Goal: Task Accomplishment & Management: Use online tool/utility

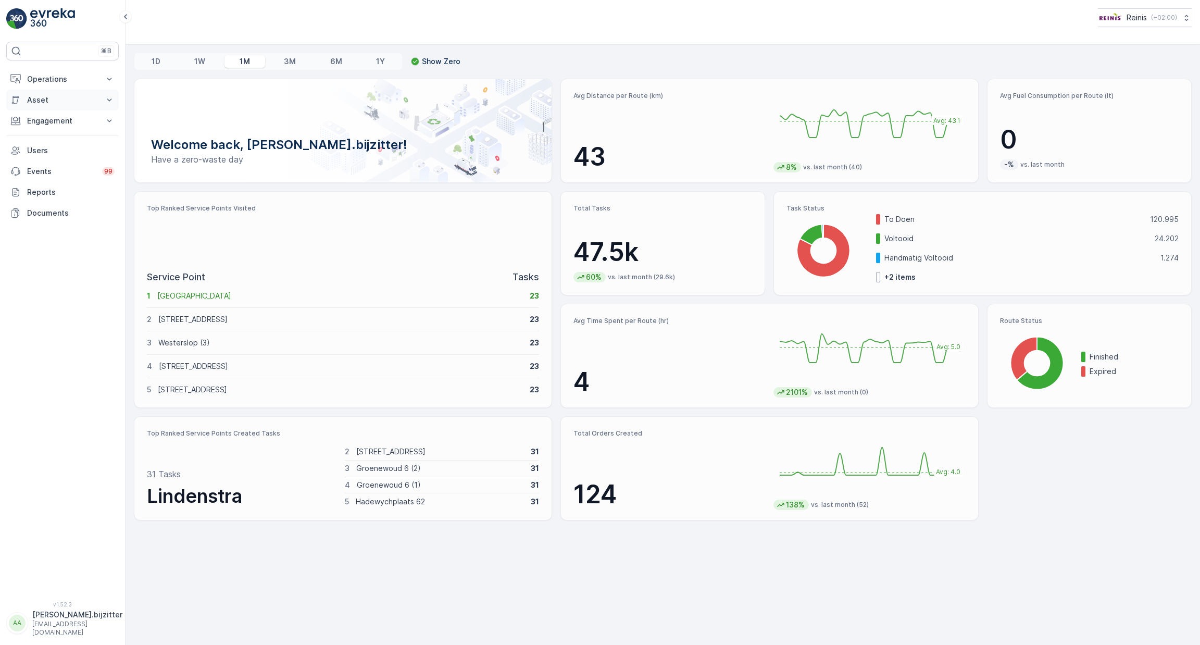
click at [49, 96] on p "Asset" at bounding box center [62, 100] width 71 height 10
click at [56, 75] on p "Operations" at bounding box center [62, 79] width 71 height 10
click at [66, 126] on p "Routes & Tasks" at bounding box center [54, 126] width 54 height 10
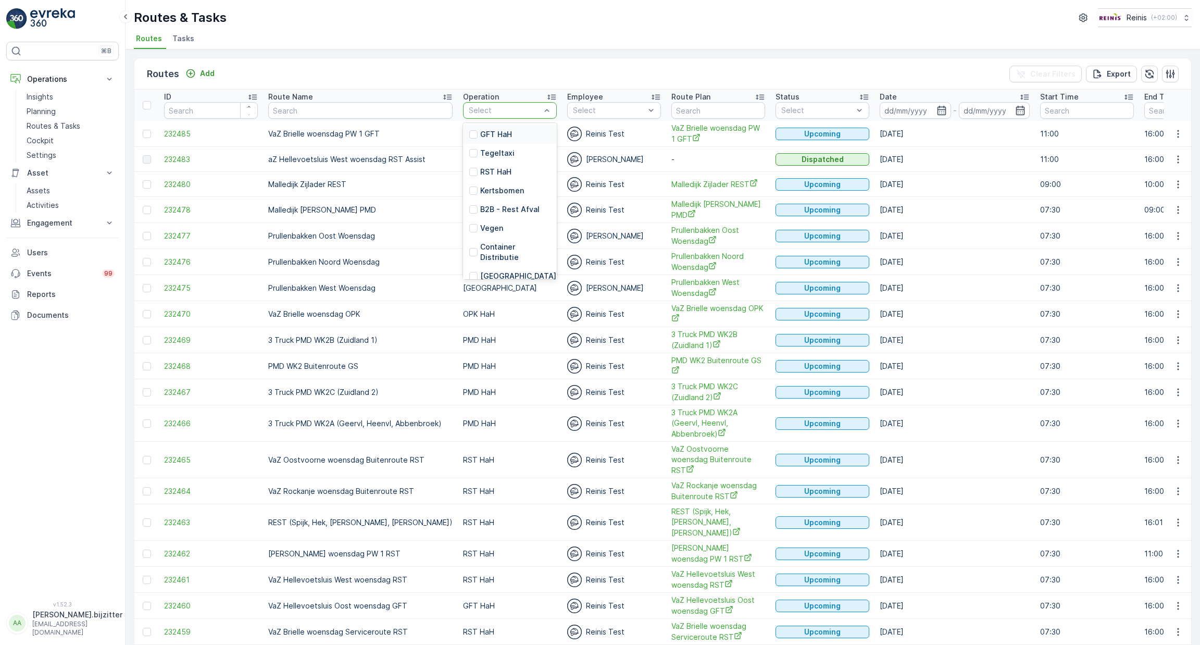
click at [544, 106] on th "Operation 19 results available. Use Up and Down to choose options, press Enter …" at bounding box center [510, 105] width 104 height 31
click at [480, 170] on p "RST HaH" at bounding box center [495, 172] width 31 height 10
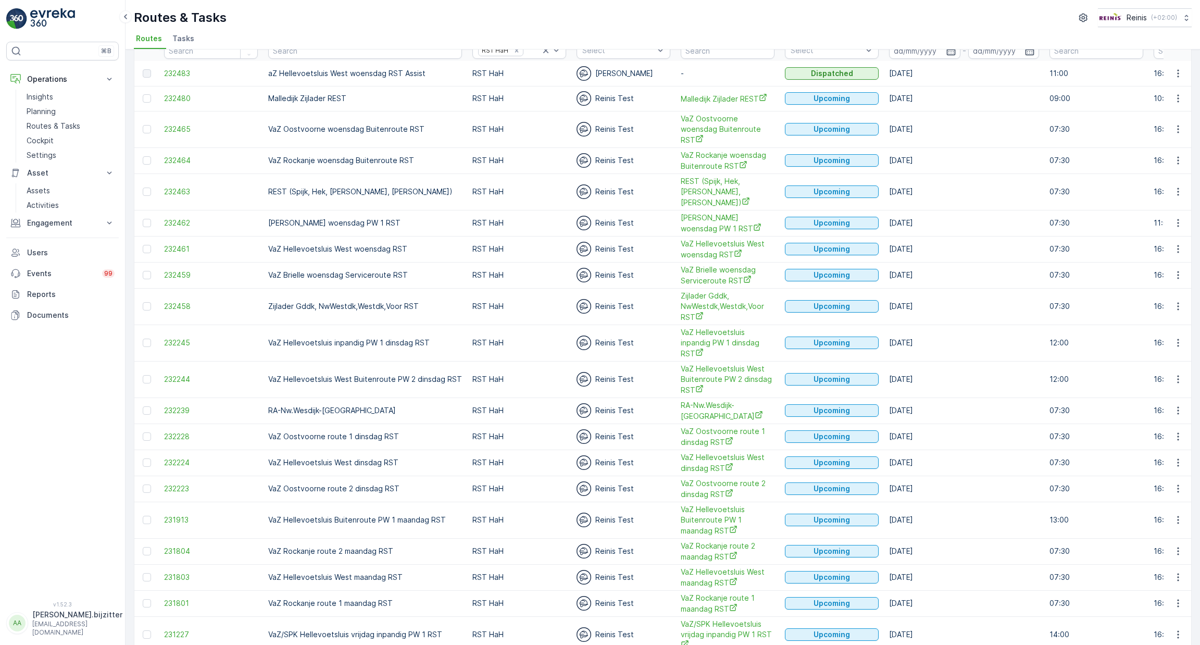
scroll to position [84, 0]
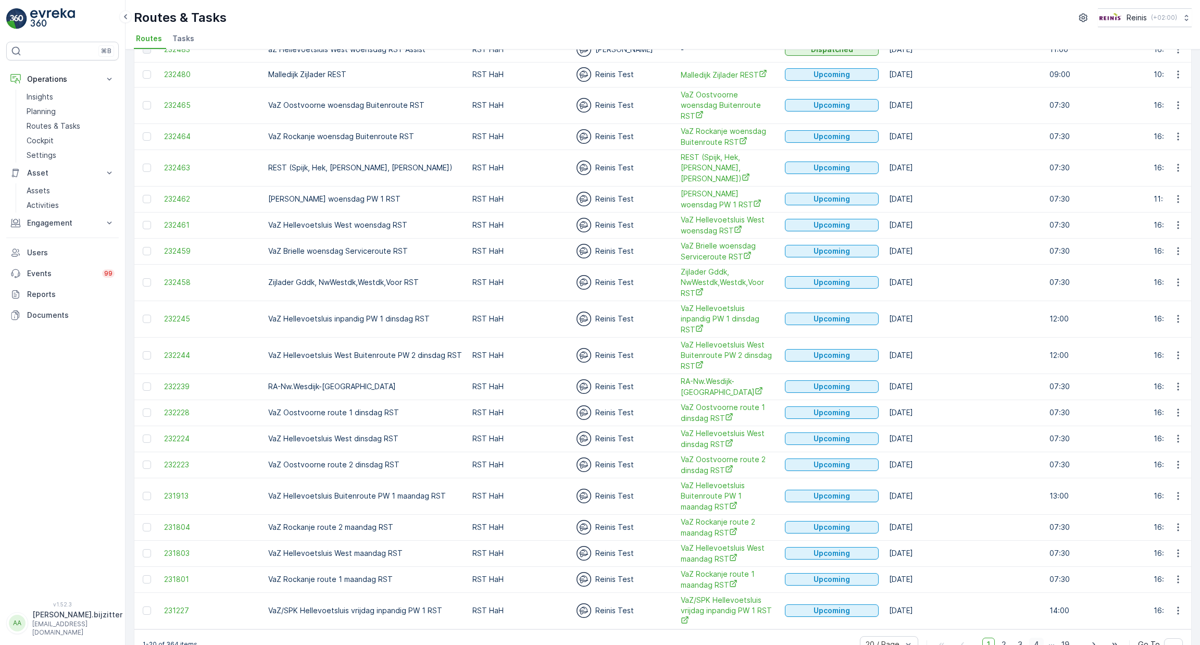
click at [1033, 637] on span "4" at bounding box center [1036, 644] width 15 height 14
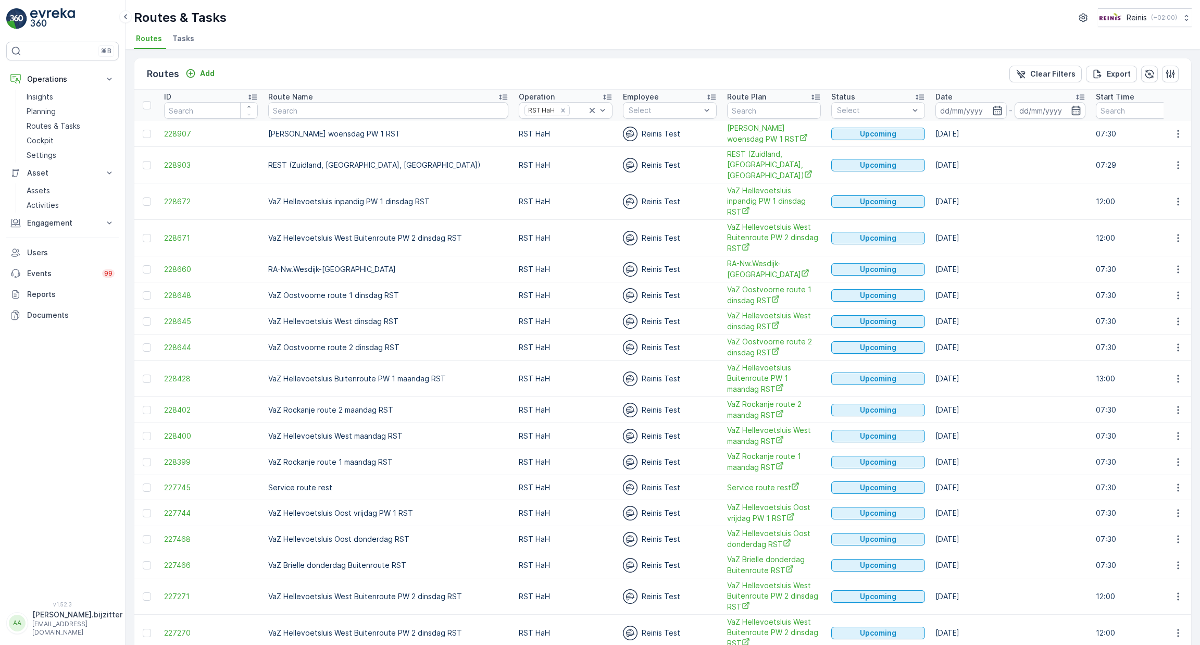
scroll to position [106, 0]
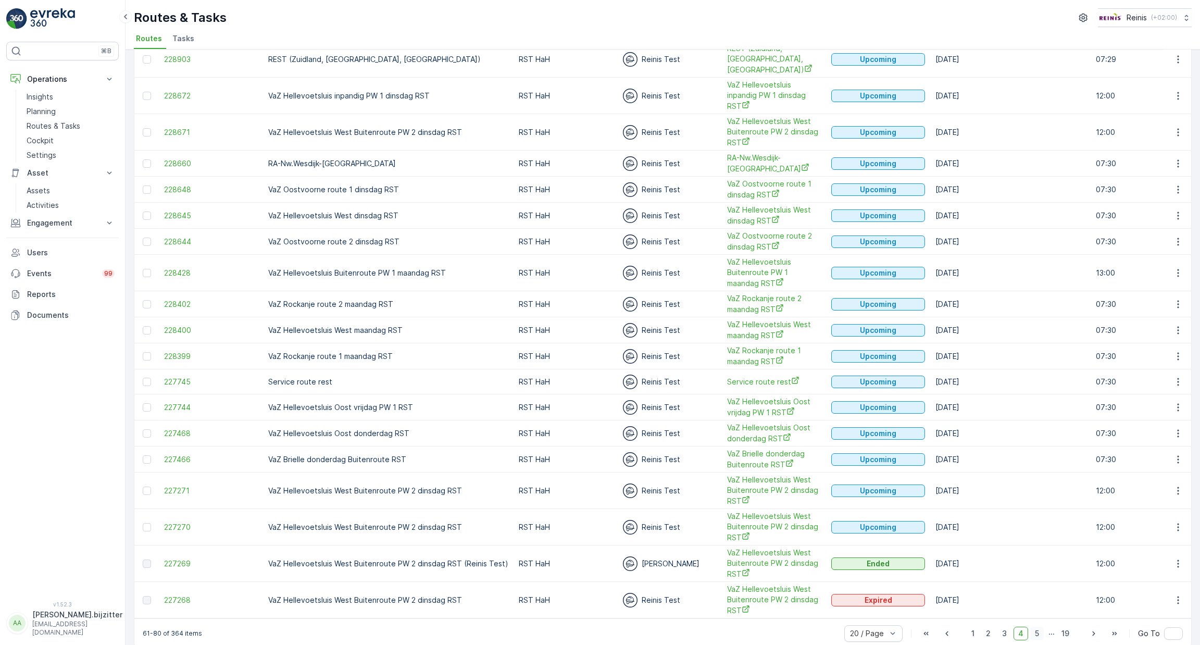
click at [1034, 626] on span "5" at bounding box center [1037, 633] width 14 height 14
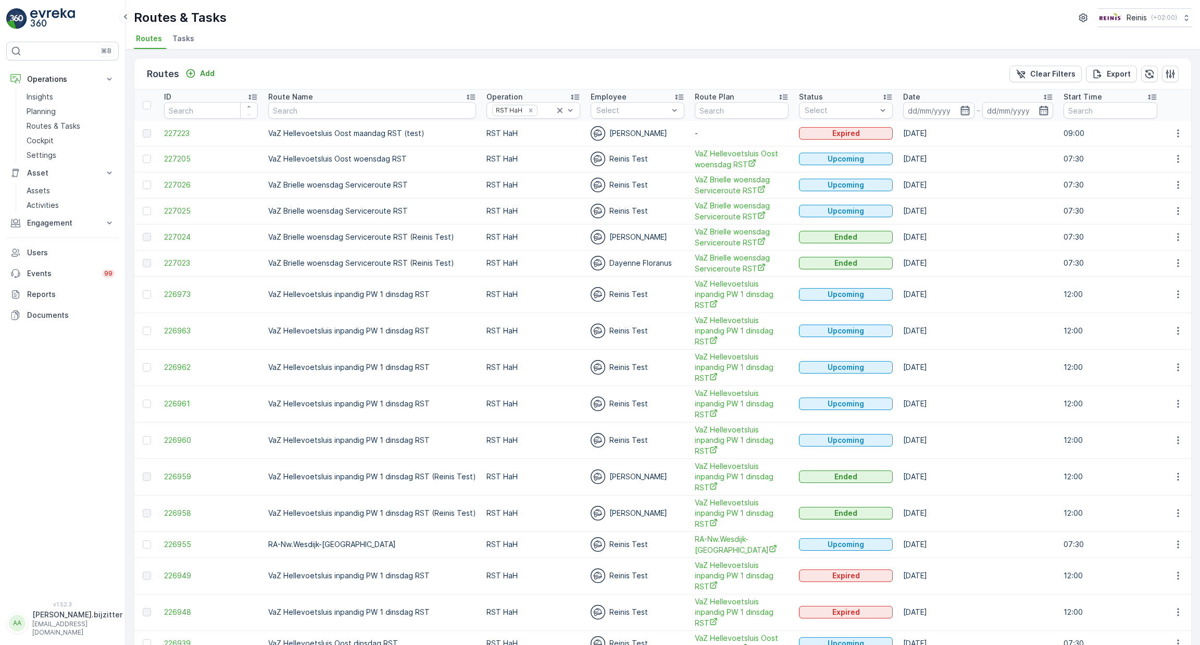
click at [961, 93] on div "Date" at bounding box center [978, 97] width 150 height 10
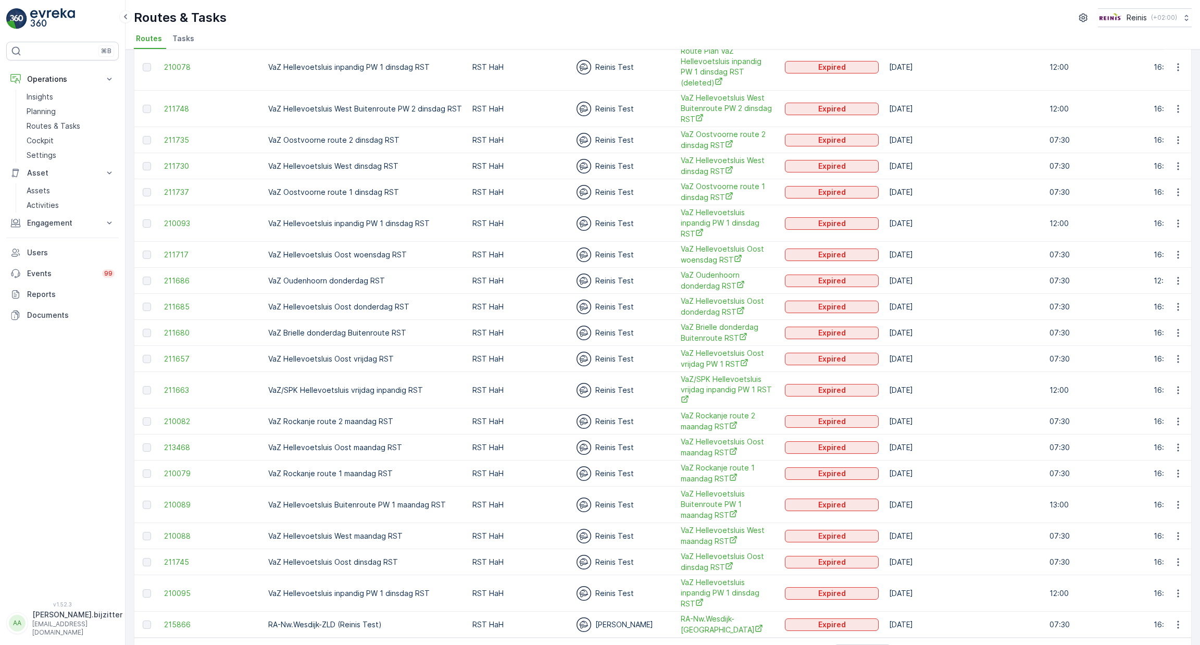
scroll to position [96, 0]
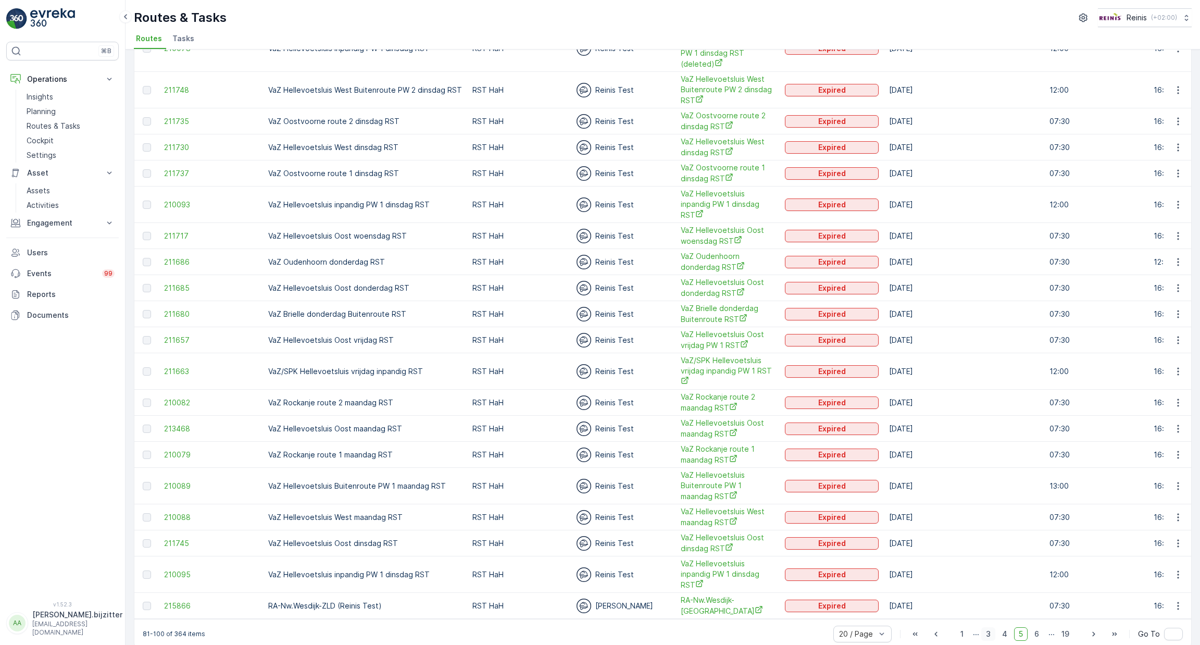
click at [987, 627] on span "3" at bounding box center [988, 634] width 14 height 14
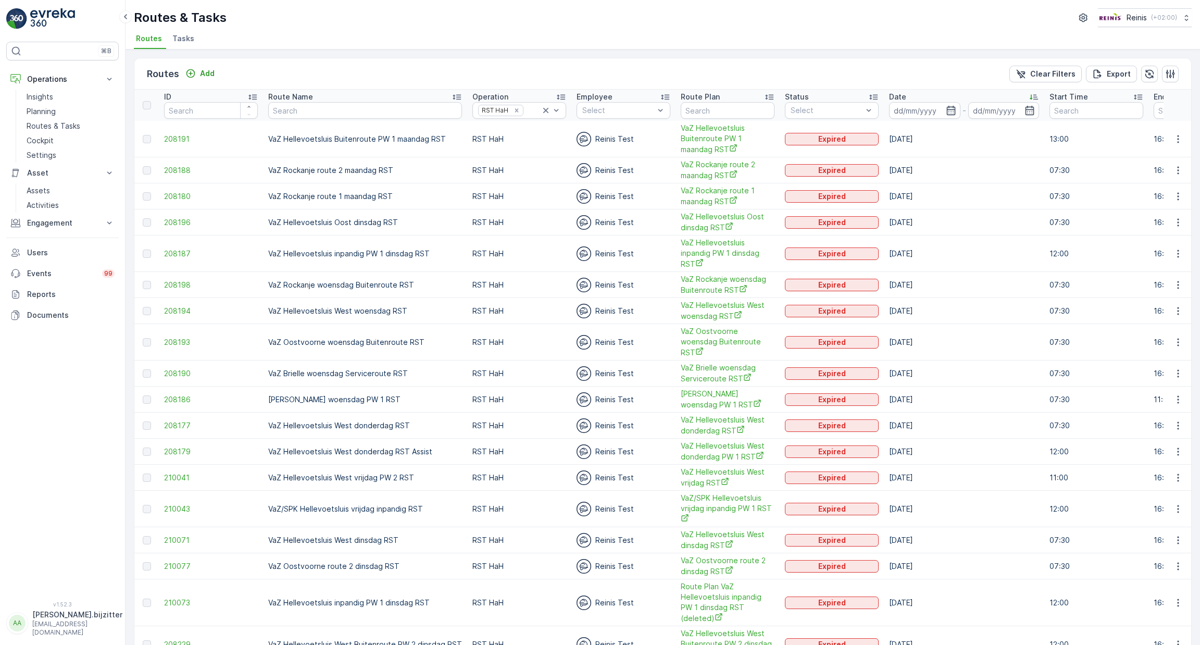
scroll to position [97, 0]
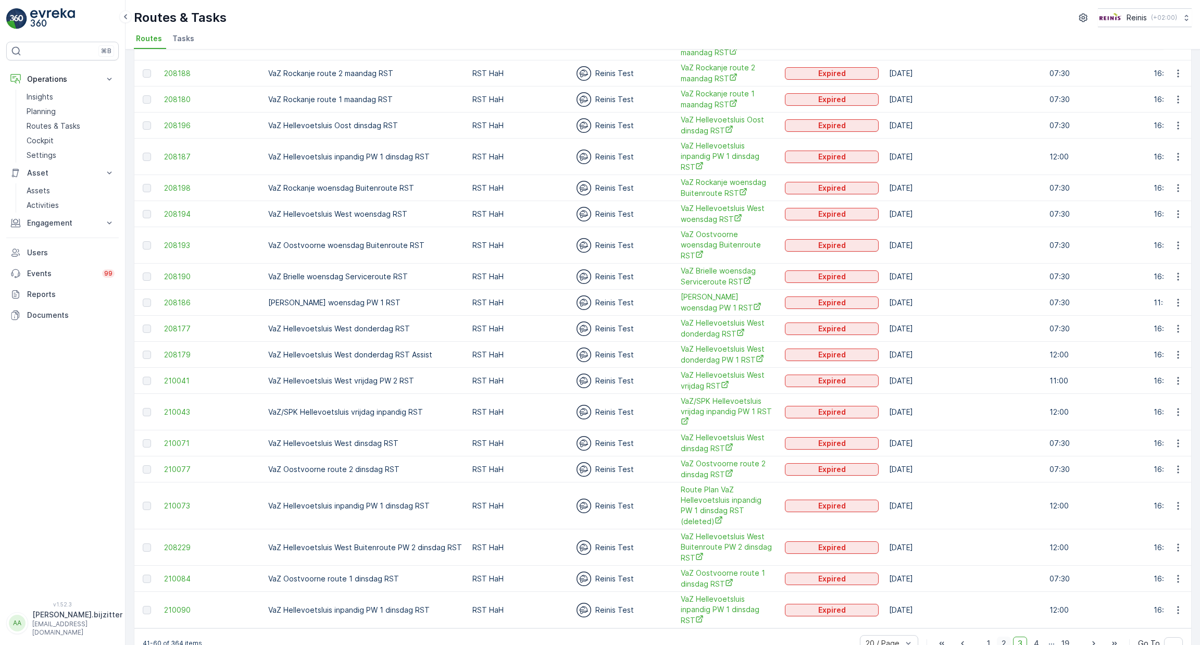
click at [1008, 636] on span "2" at bounding box center [1003, 643] width 14 height 14
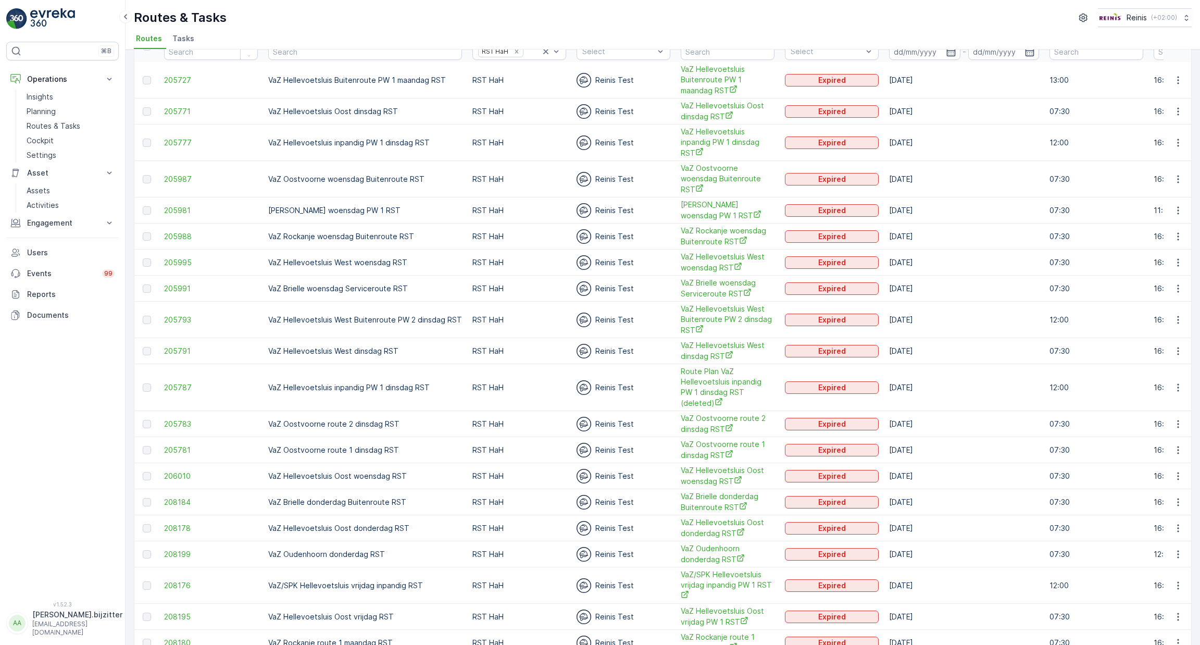
scroll to position [86, 0]
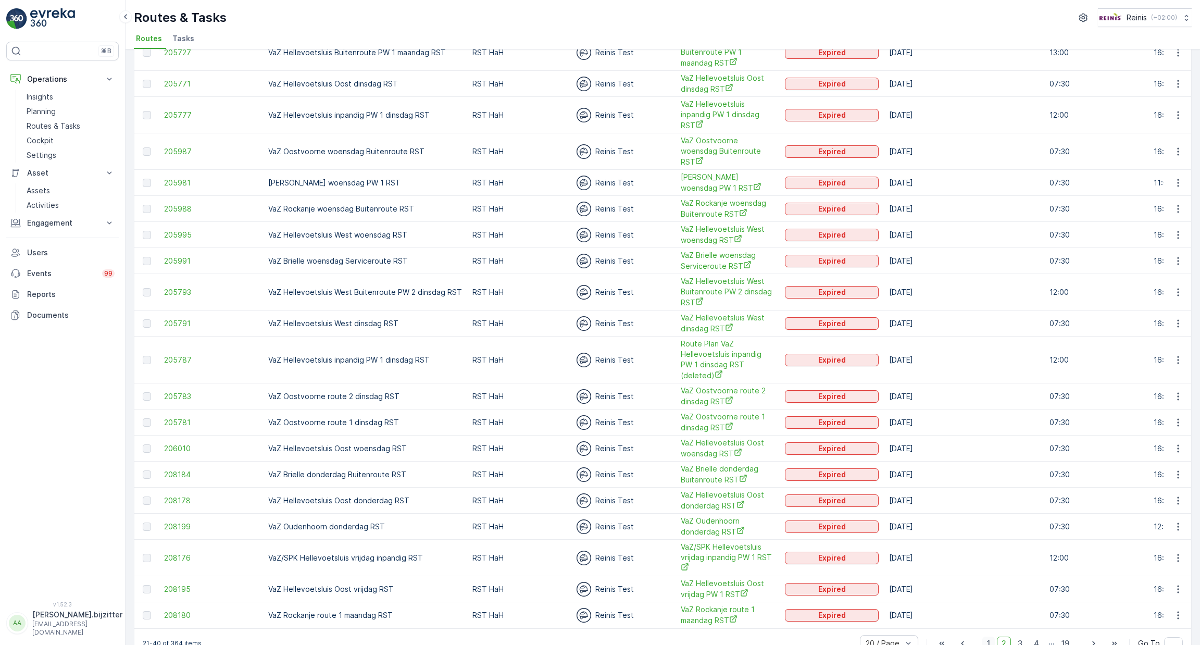
click at [987, 636] on span "1" at bounding box center [988, 643] width 12 height 14
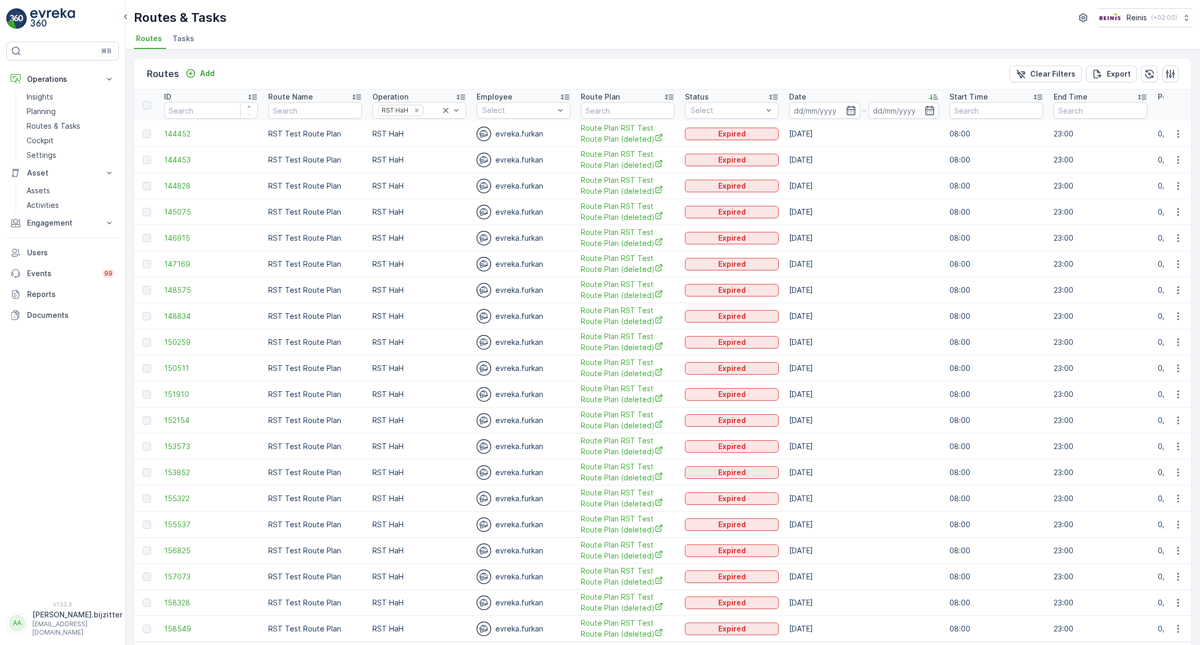
click at [852, 95] on div "Date" at bounding box center [864, 97] width 150 height 10
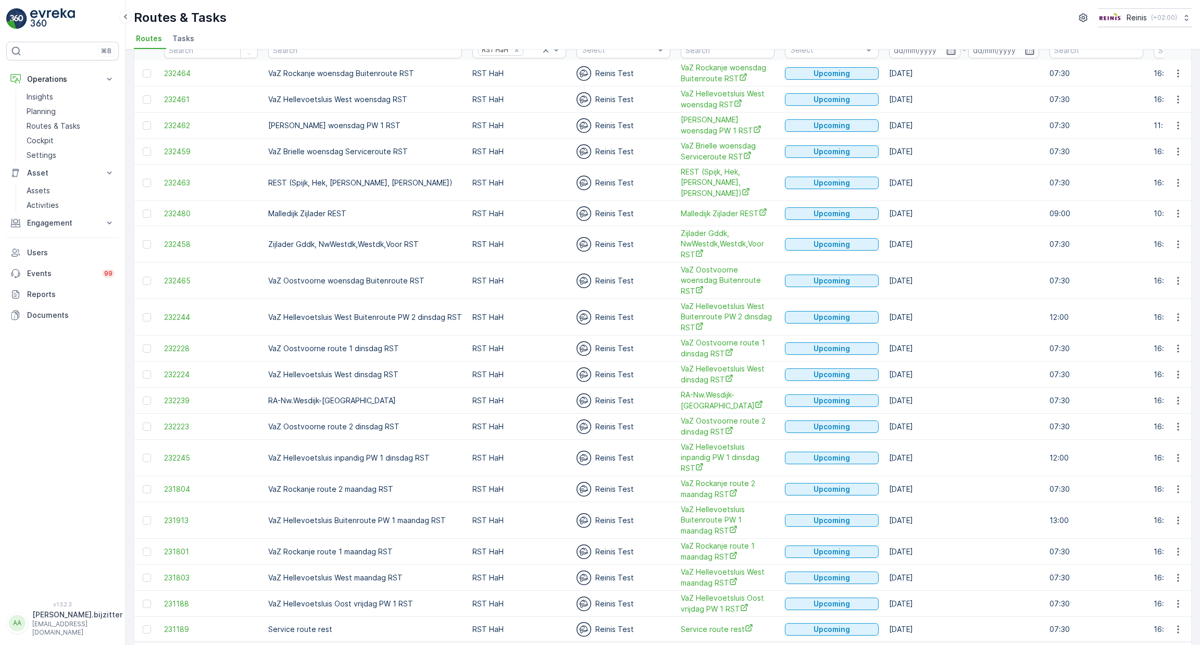
scroll to position [74, 0]
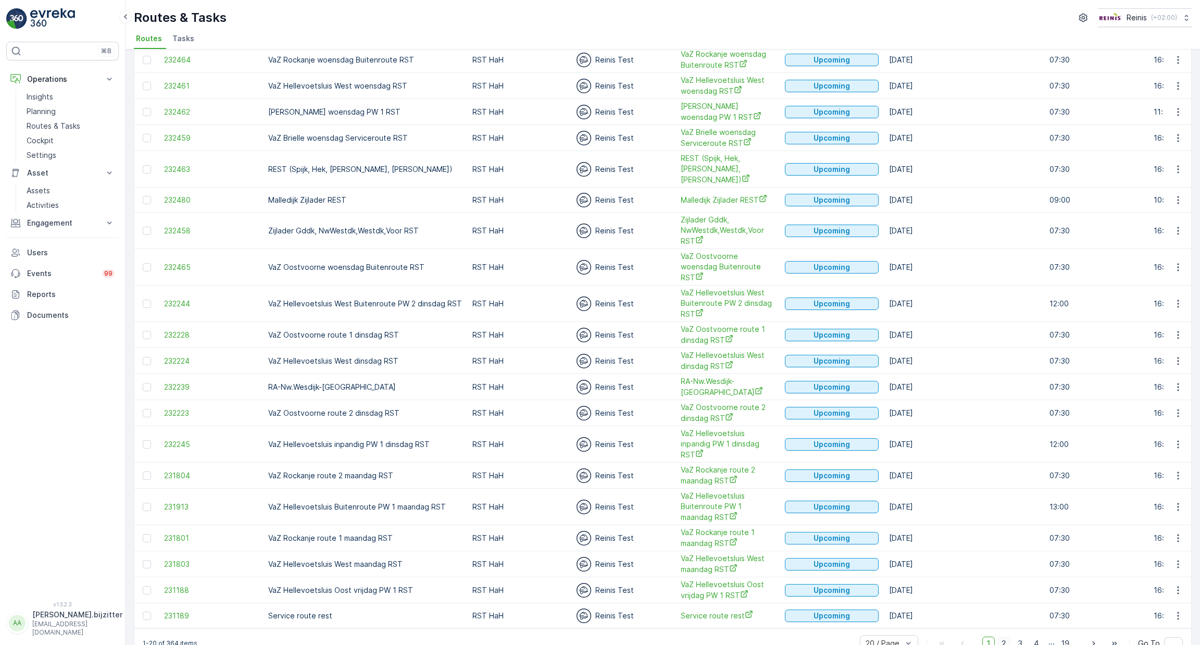
click at [1004, 636] on span "2" at bounding box center [1003, 643] width 14 height 14
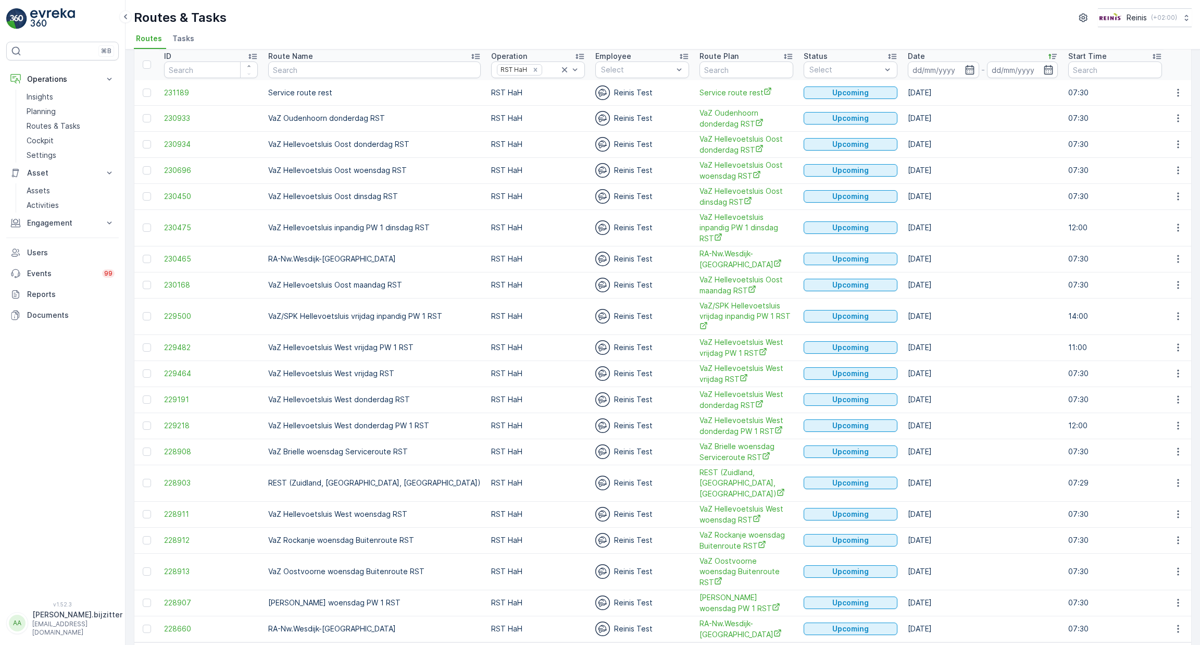
scroll to position [53, 0]
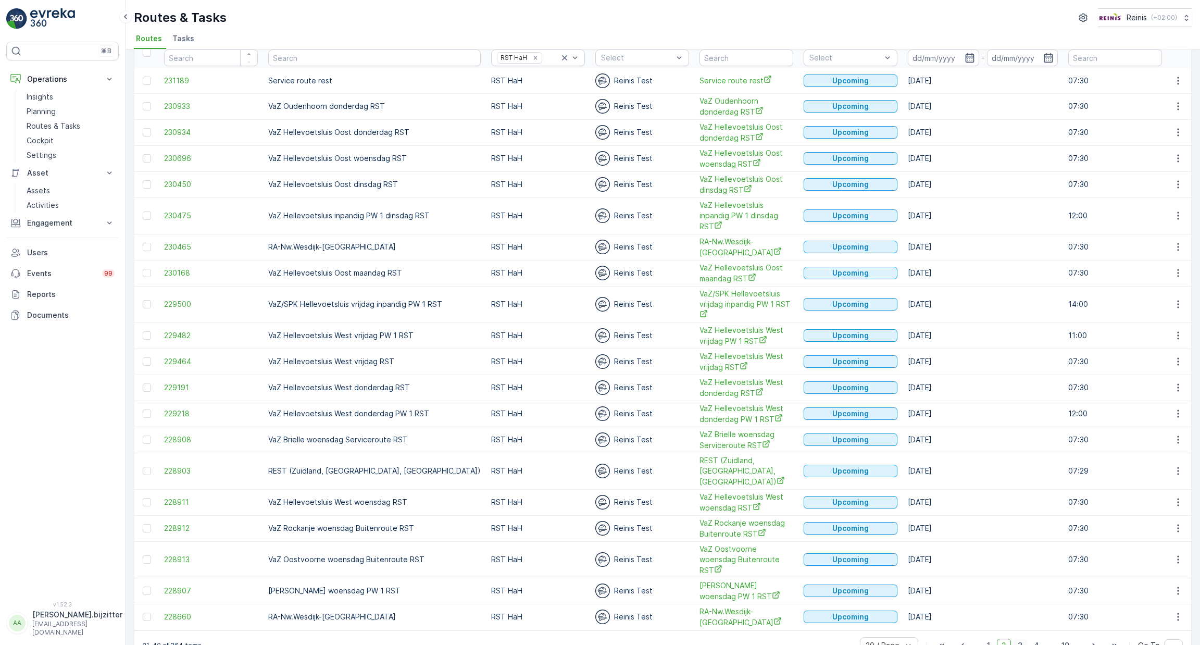
click at [1020, 638] on span "3" at bounding box center [1020, 645] width 14 height 14
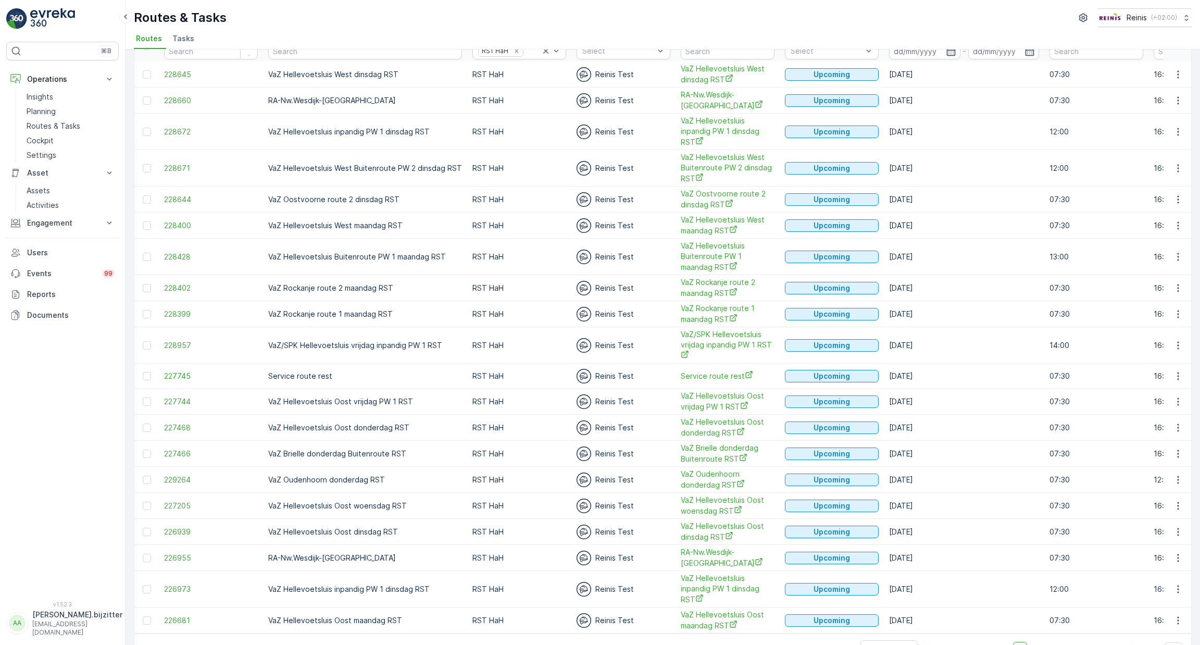
scroll to position [84, 0]
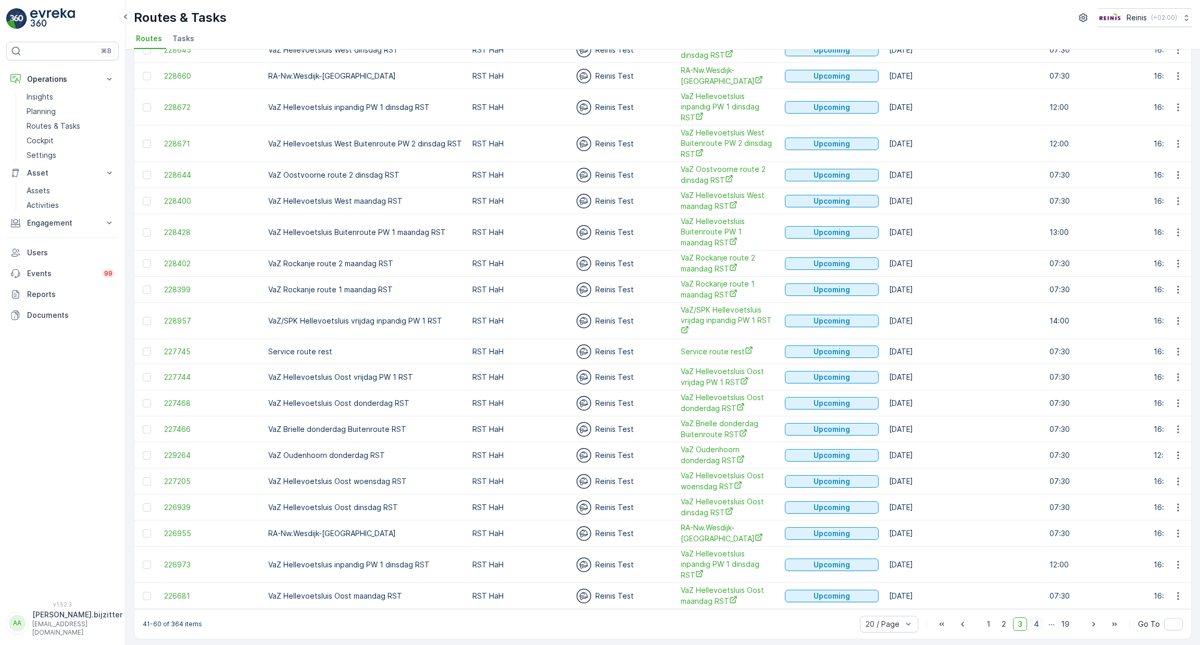
click at [1037, 626] on span "4" at bounding box center [1036, 624] width 15 height 14
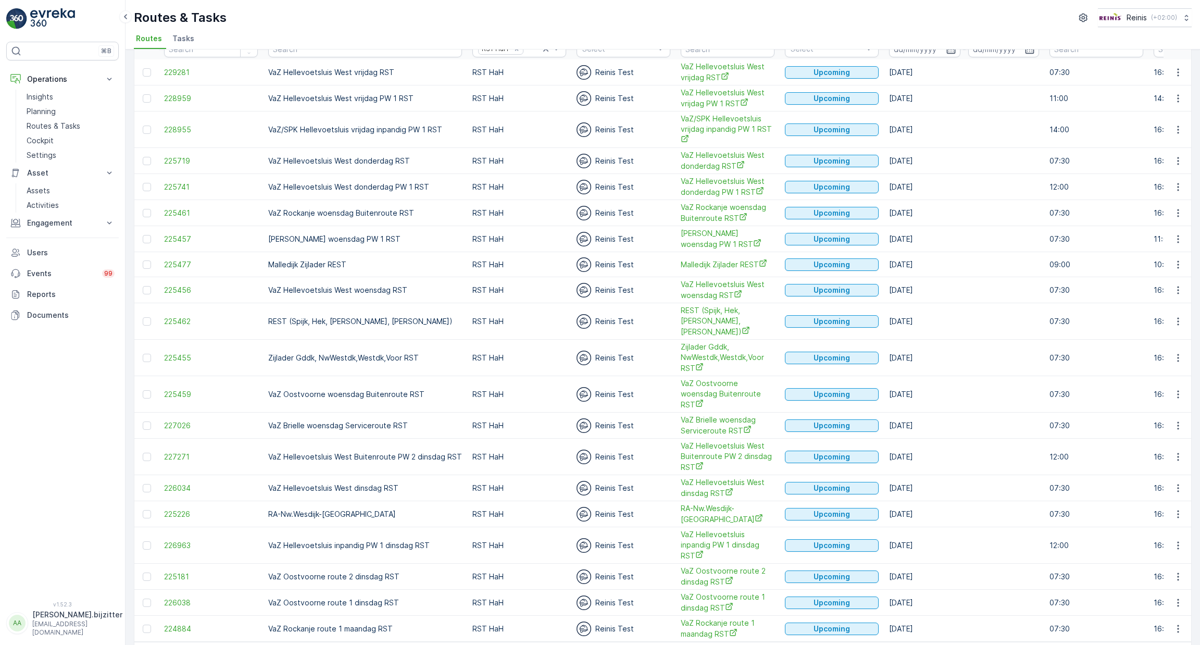
scroll to position [74, 0]
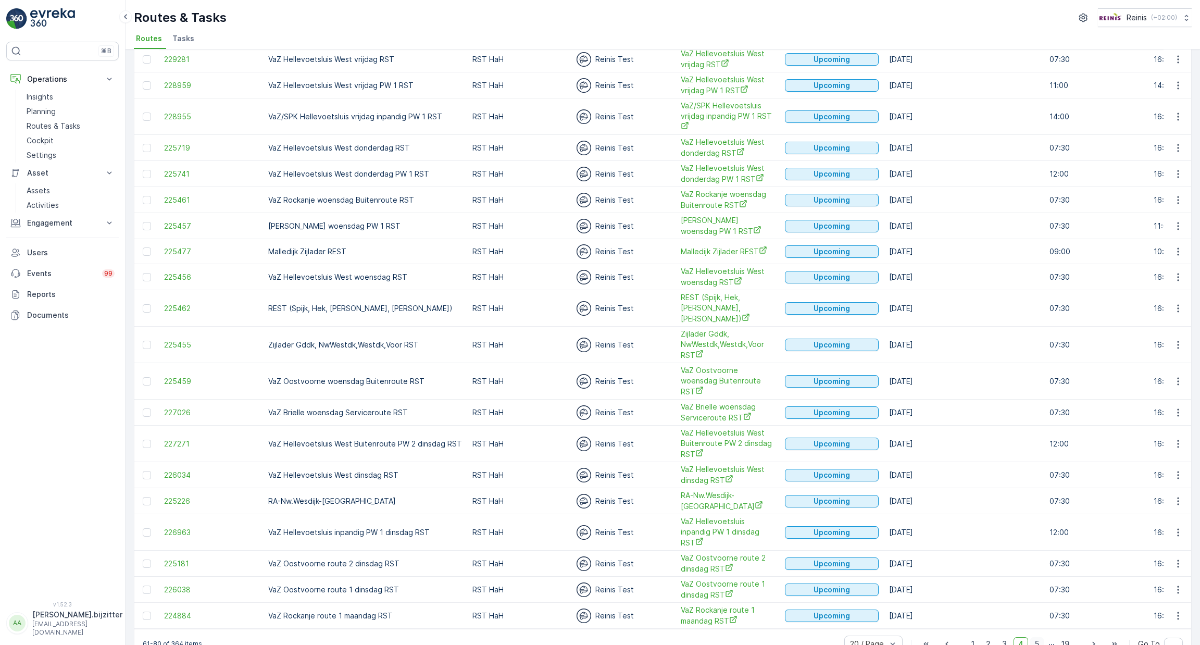
click at [1038, 637] on span "5" at bounding box center [1037, 644] width 14 height 14
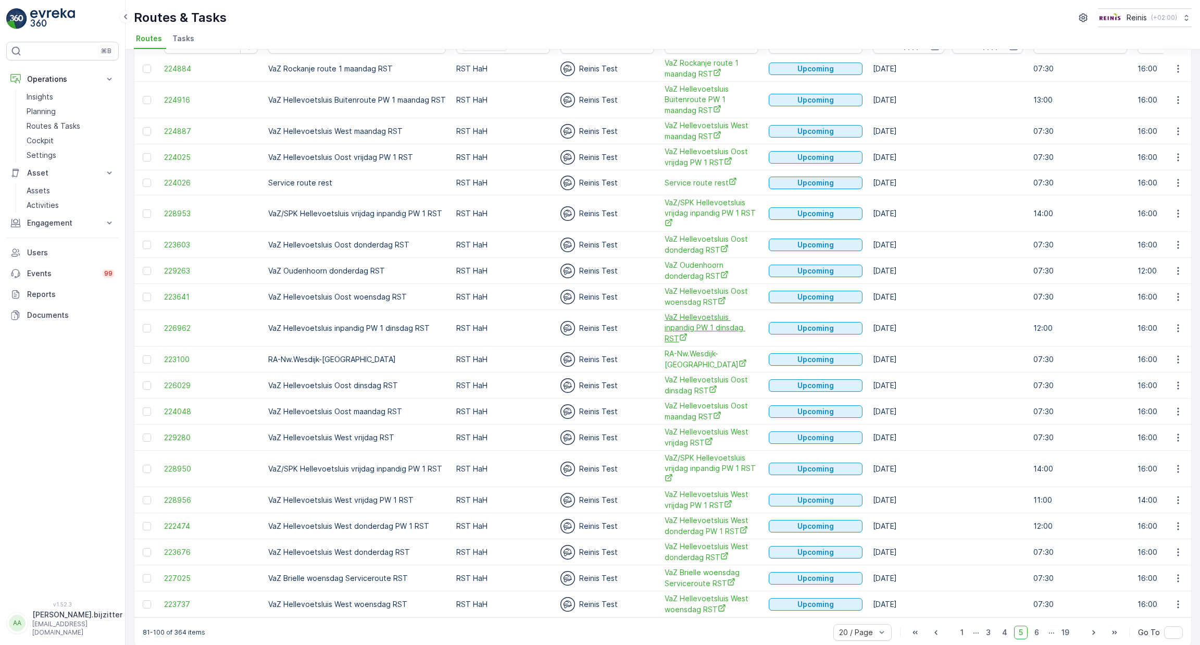
scroll to position [74, 0]
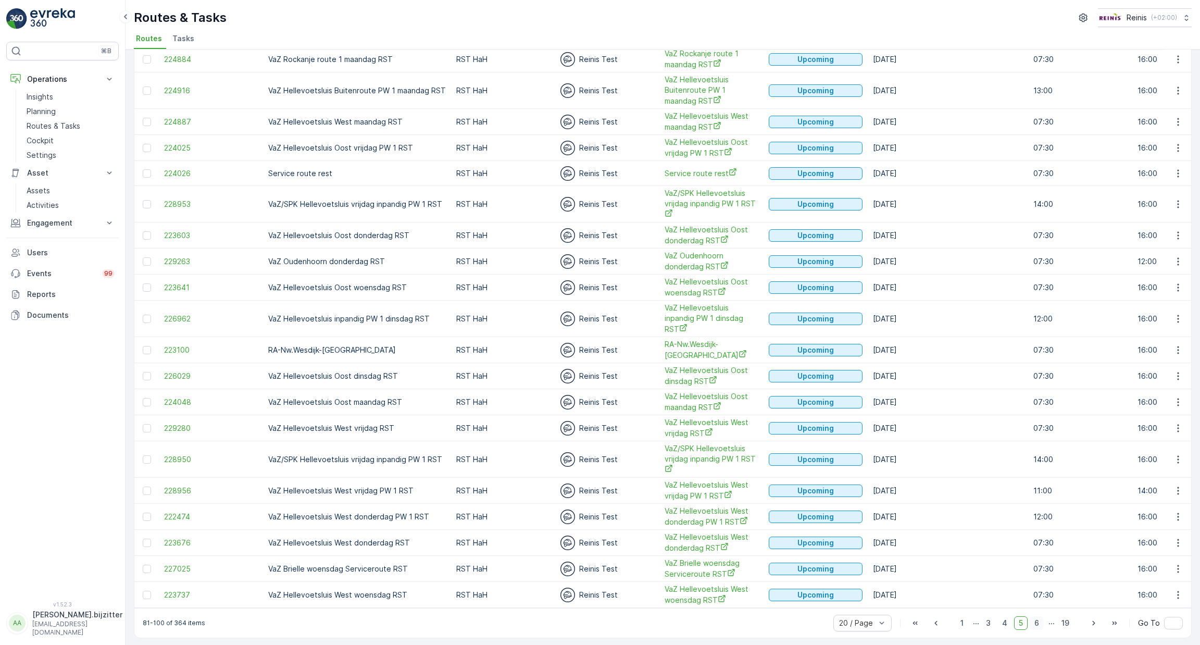
click at [1032, 620] on span "6" at bounding box center [1036, 623] width 14 height 14
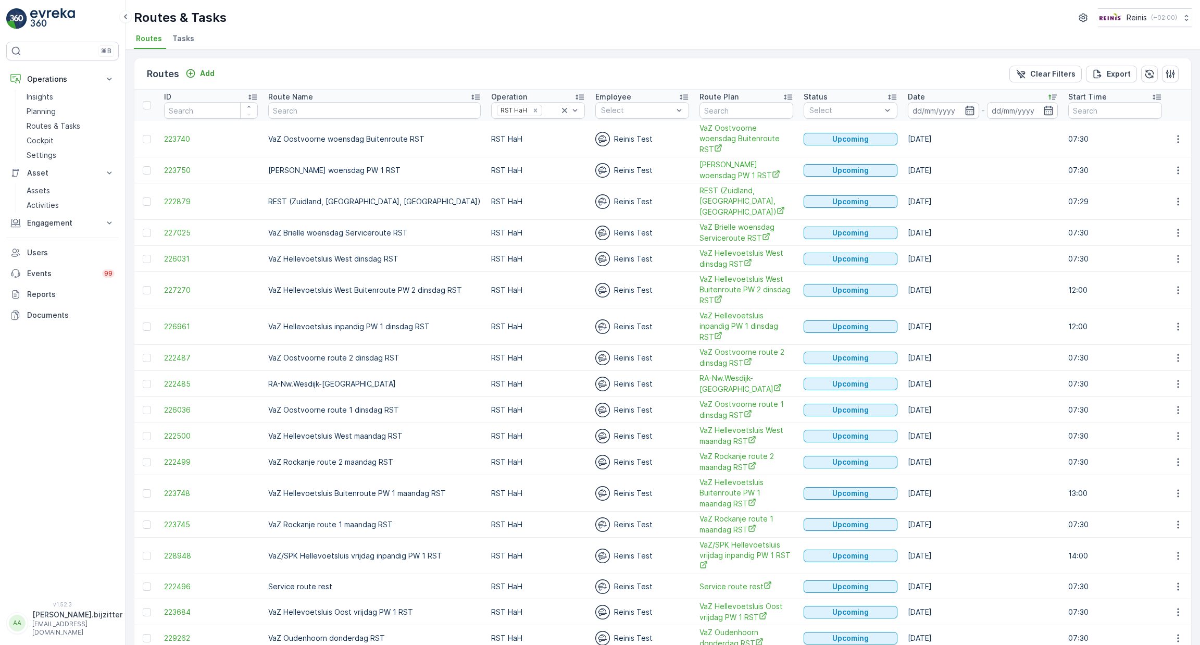
scroll to position [74, 0]
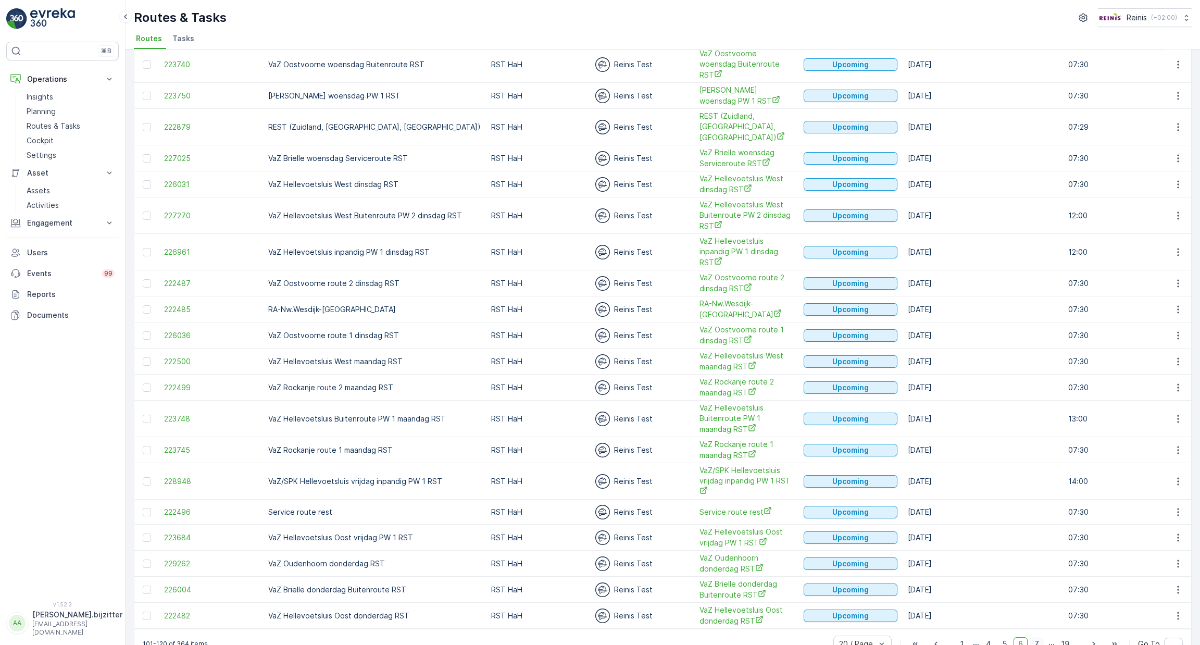
click at [1034, 637] on span "7" at bounding box center [1036, 644] width 14 height 14
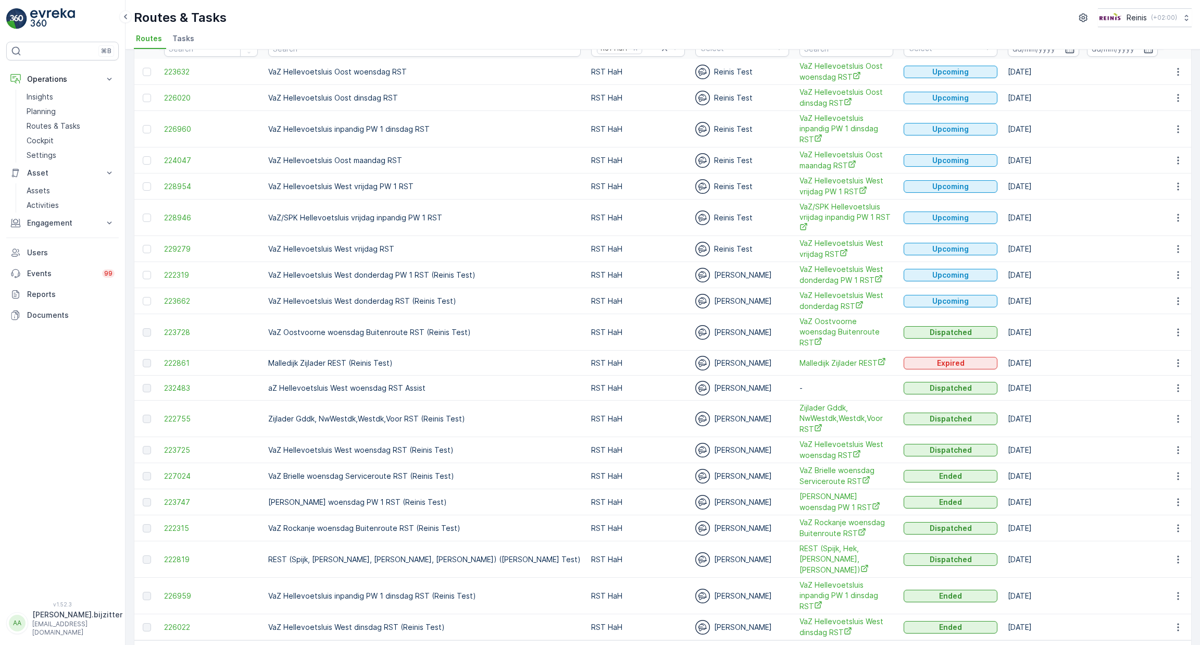
scroll to position [74, 0]
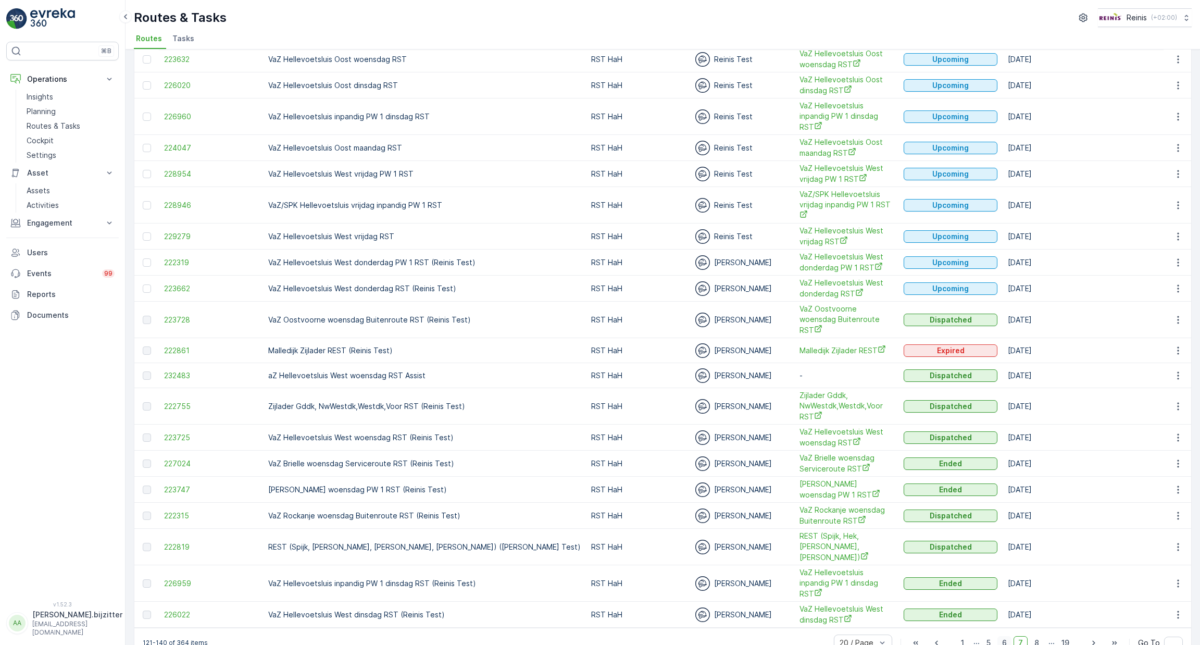
click at [1004, 636] on span "6" at bounding box center [1004, 643] width 14 height 14
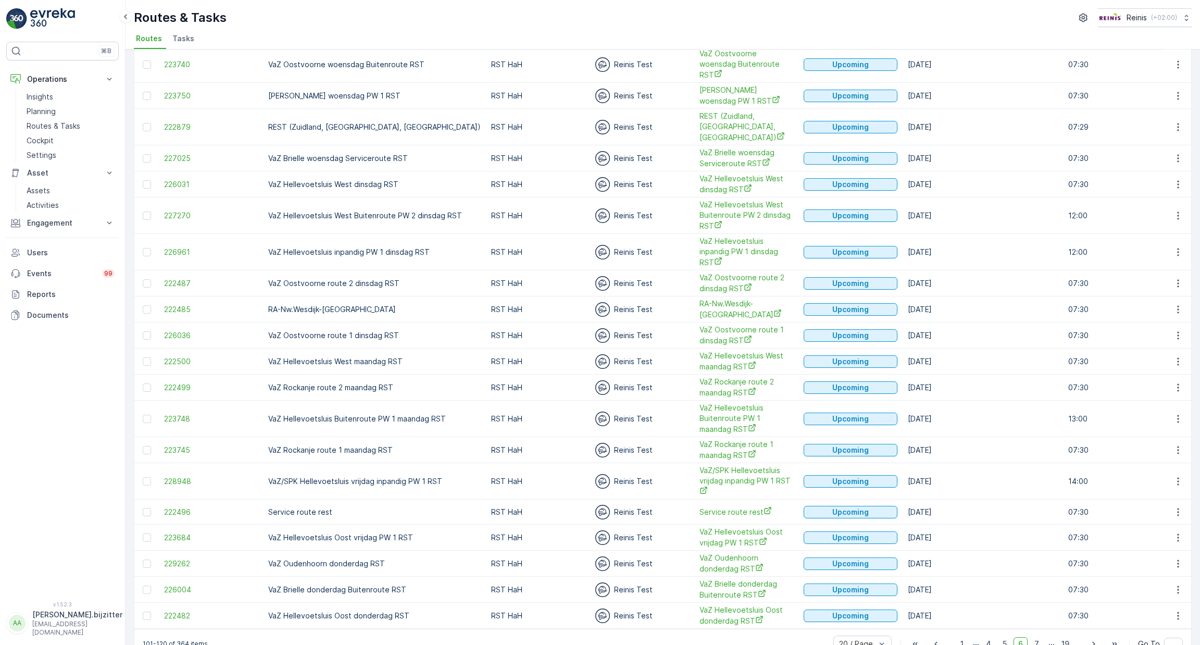
click at [310, 304] on p "RA-Nw.Wesdijk-[GEOGRAPHIC_DATA]" at bounding box center [374, 309] width 212 height 10
click at [317, 304] on p "RA-Nw.Wesdijk-[GEOGRAPHIC_DATA]" at bounding box center [374, 309] width 212 height 10
click at [318, 304] on p "RA-Nw.Wesdijk-[GEOGRAPHIC_DATA]" at bounding box center [374, 309] width 212 height 10
click at [318, 296] on td "RA-Nw.Wesdijk-[GEOGRAPHIC_DATA]" at bounding box center [374, 309] width 223 height 26
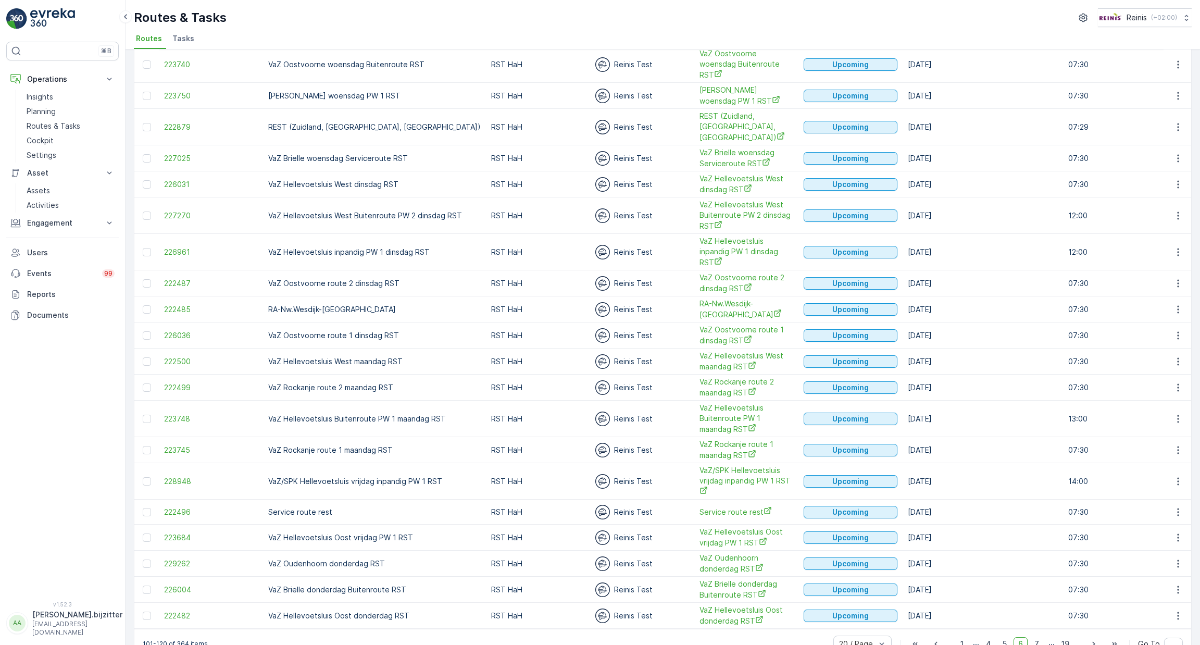
click at [318, 296] on td "RA-Nw.Wesdijk-[GEOGRAPHIC_DATA]" at bounding box center [374, 309] width 223 height 26
click at [313, 296] on td "RA-Nw.Wesdijk-[GEOGRAPHIC_DATA]" at bounding box center [374, 309] width 223 height 26
click at [313, 304] on p "RA-Nw.Wesdijk-[GEOGRAPHIC_DATA]" at bounding box center [374, 309] width 212 height 10
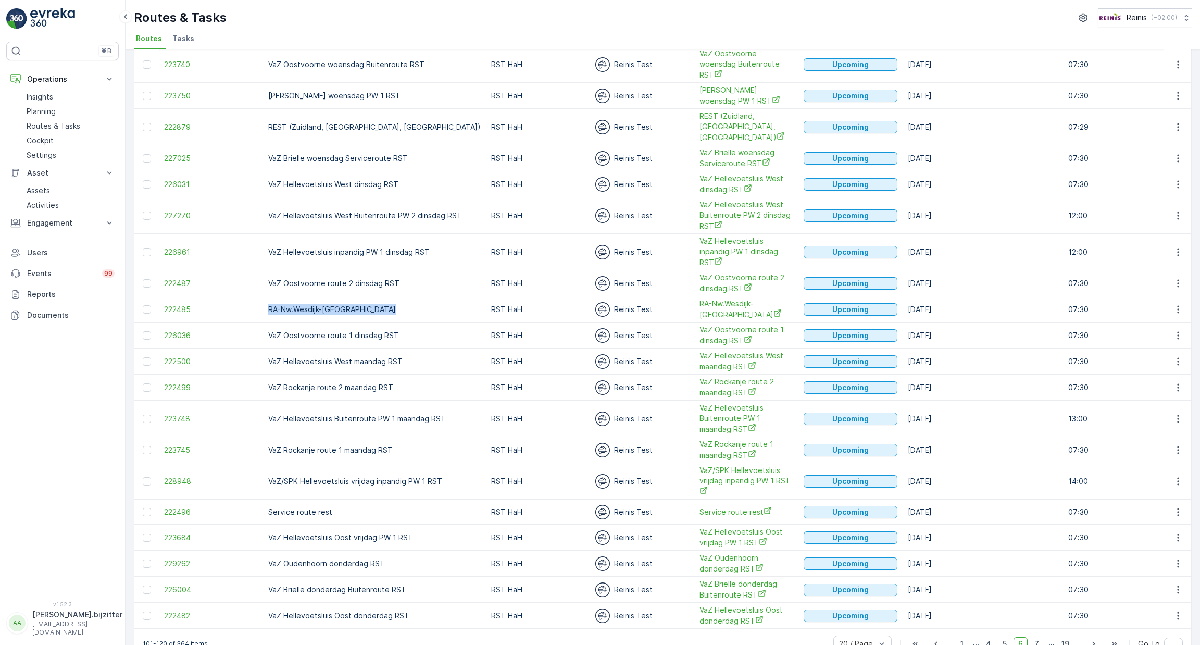
click at [313, 304] on p "RA-Nw.Wesdijk-[GEOGRAPHIC_DATA]" at bounding box center [374, 309] width 212 height 10
click at [367, 115] on td "REST (Zuidland, [GEOGRAPHIC_DATA], [GEOGRAPHIC_DATA])" at bounding box center [374, 127] width 223 height 36
click at [367, 116] on td "REST (Zuidland, [GEOGRAPHIC_DATA], [GEOGRAPHIC_DATA])" at bounding box center [374, 127] width 223 height 36
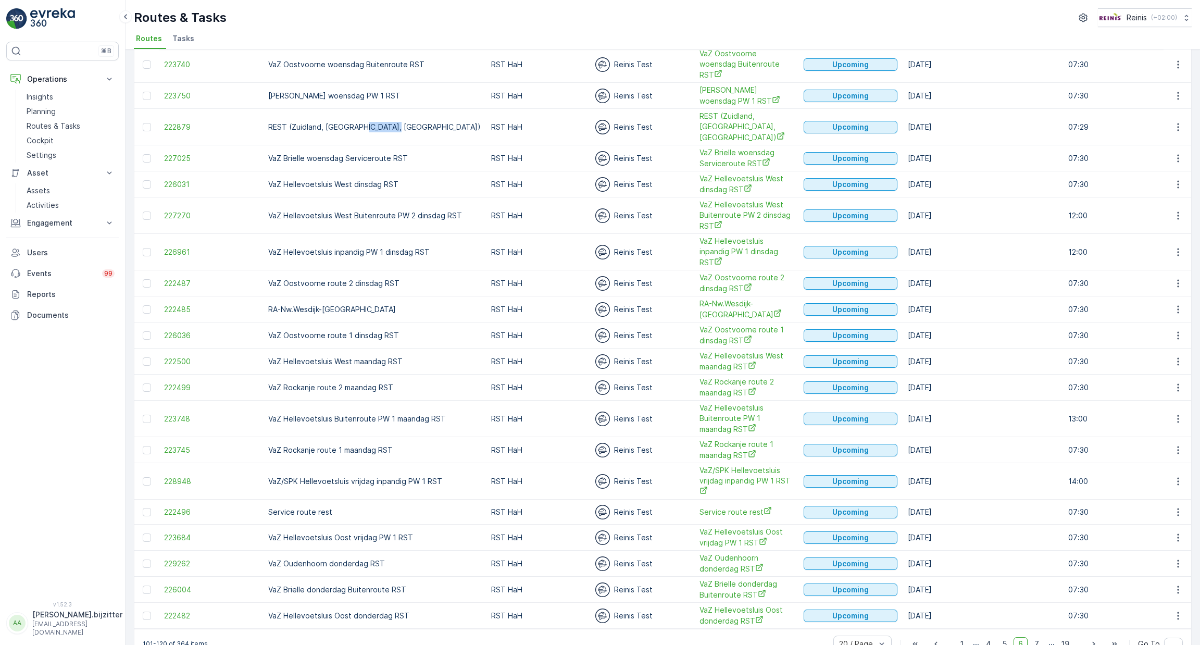
click at [367, 116] on td "REST (Zuidland, [GEOGRAPHIC_DATA], [GEOGRAPHIC_DATA])" at bounding box center [374, 127] width 223 height 36
click at [372, 122] on p "REST (Zuidland, [GEOGRAPHIC_DATA], [GEOGRAPHIC_DATA])" at bounding box center [374, 127] width 212 height 10
